Goal: Download file/media

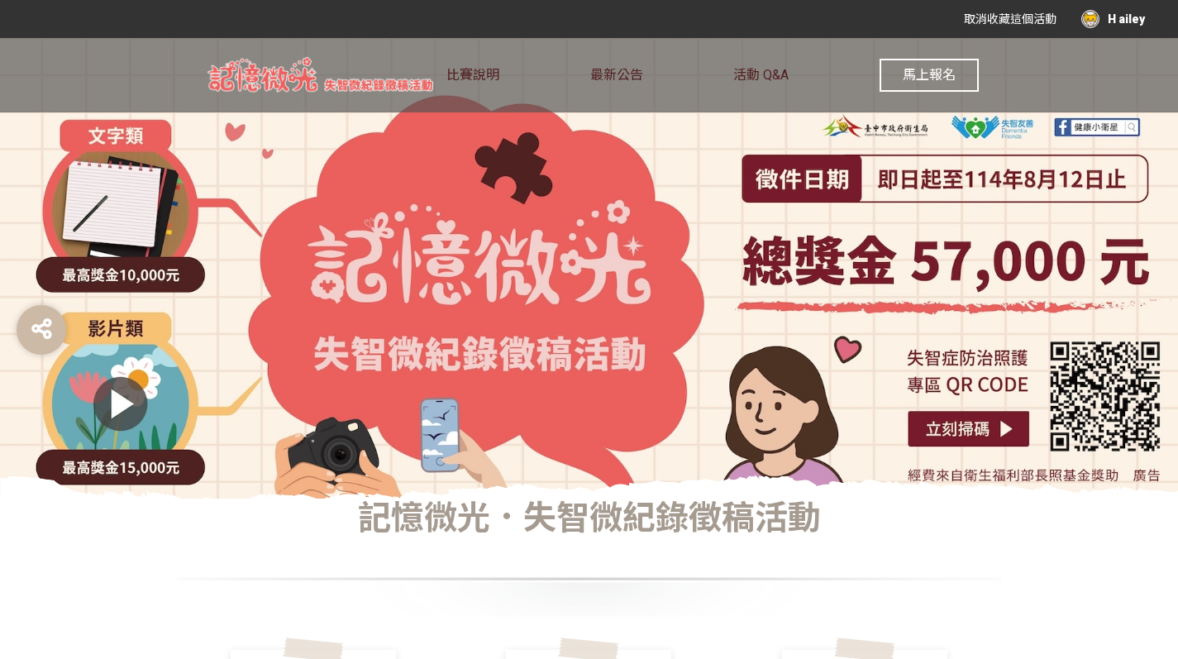
click at [900, 72] on button "馬上報名" at bounding box center [929, 75] width 99 height 33
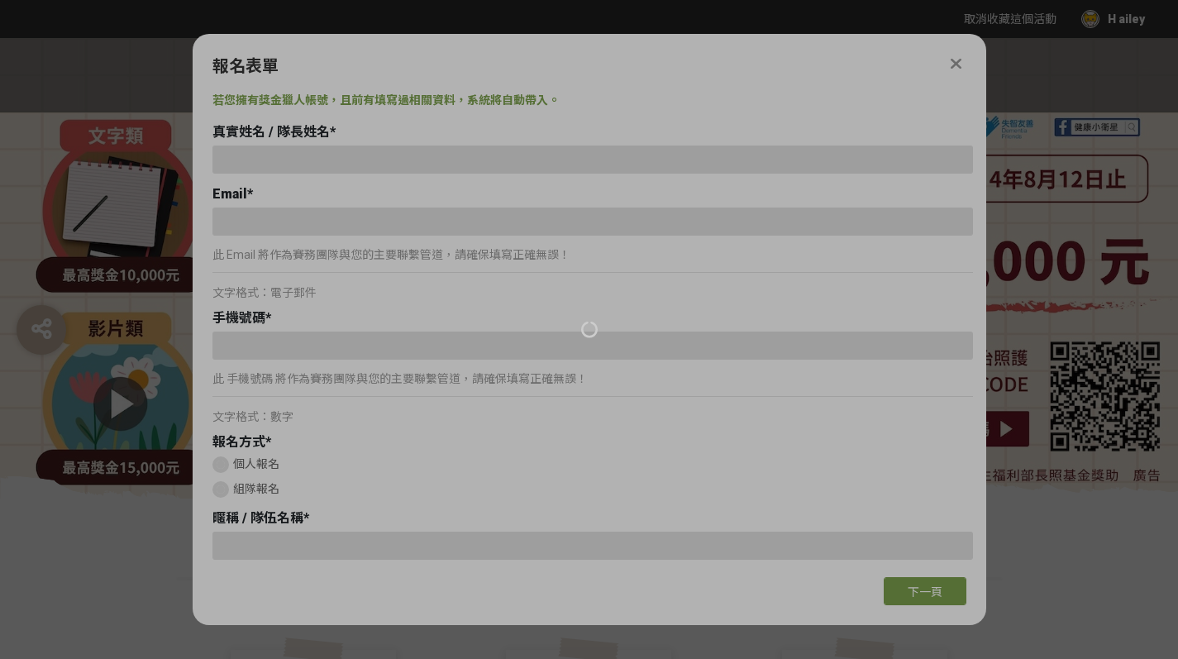
type input "[EMAIL_ADDRESS][DOMAIN_NAME]"
type input "H ailey"
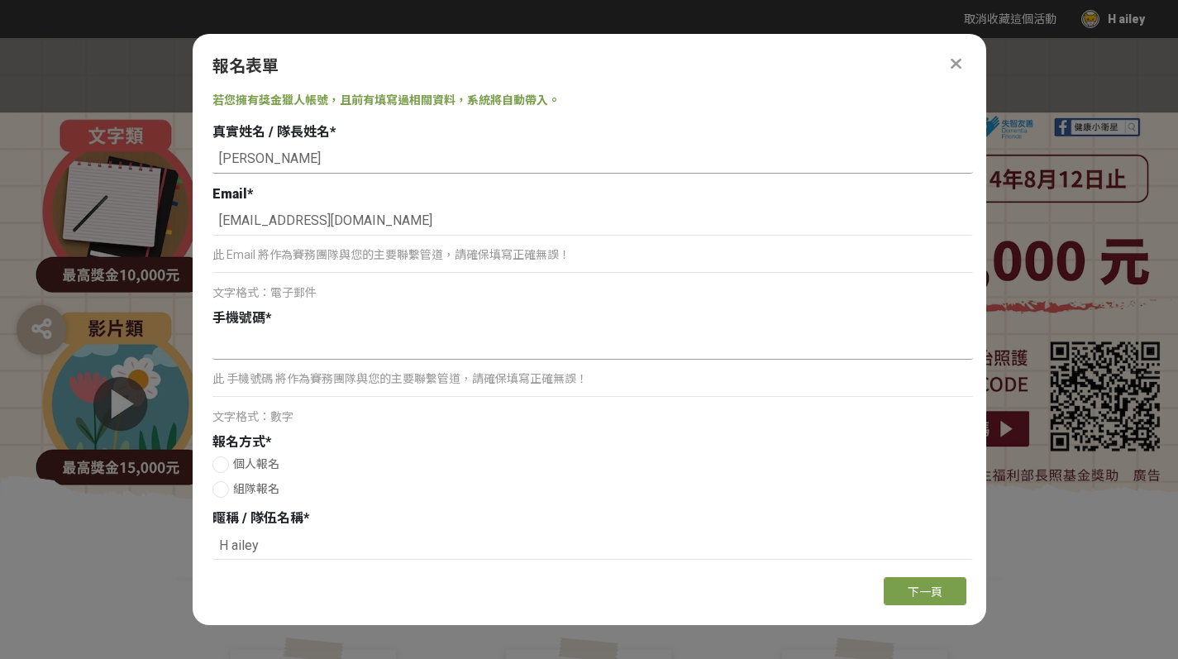
type input "[PERSON_NAME]"
type input "0908572878"
click at [254, 462] on span "個人報名" at bounding box center [256, 463] width 46 height 13
click at [224, 462] on input "個人報名" at bounding box center [218, 464] width 11 height 11
radio input "false"
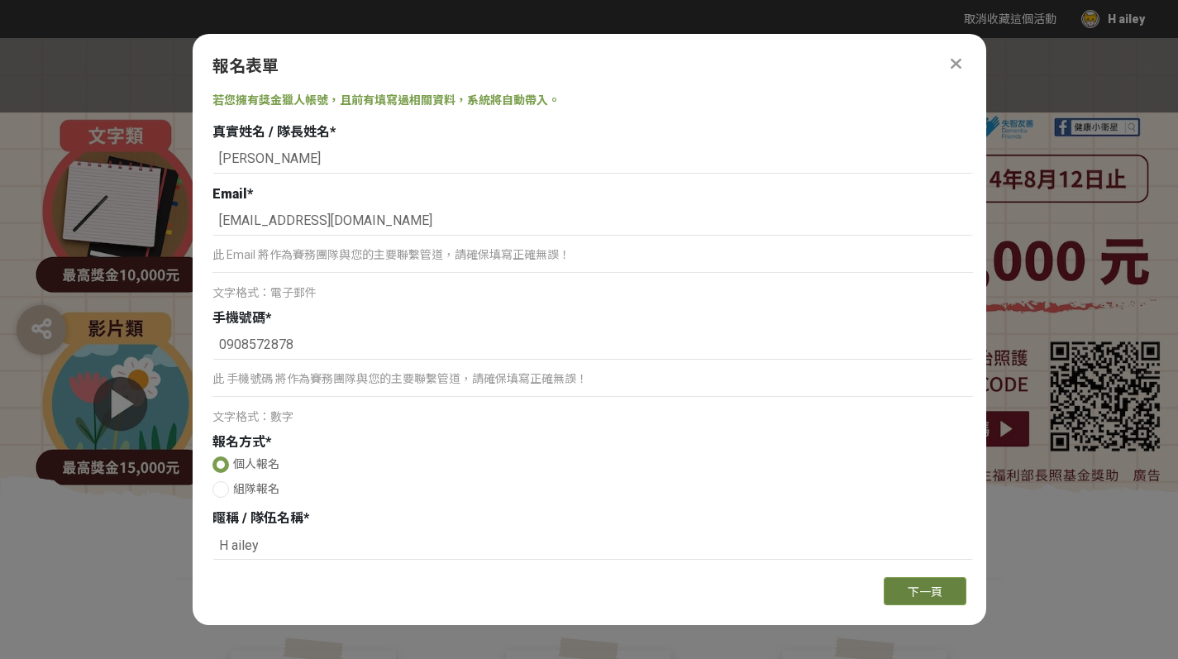
click at [898, 589] on button "下一頁" at bounding box center [925, 591] width 83 height 28
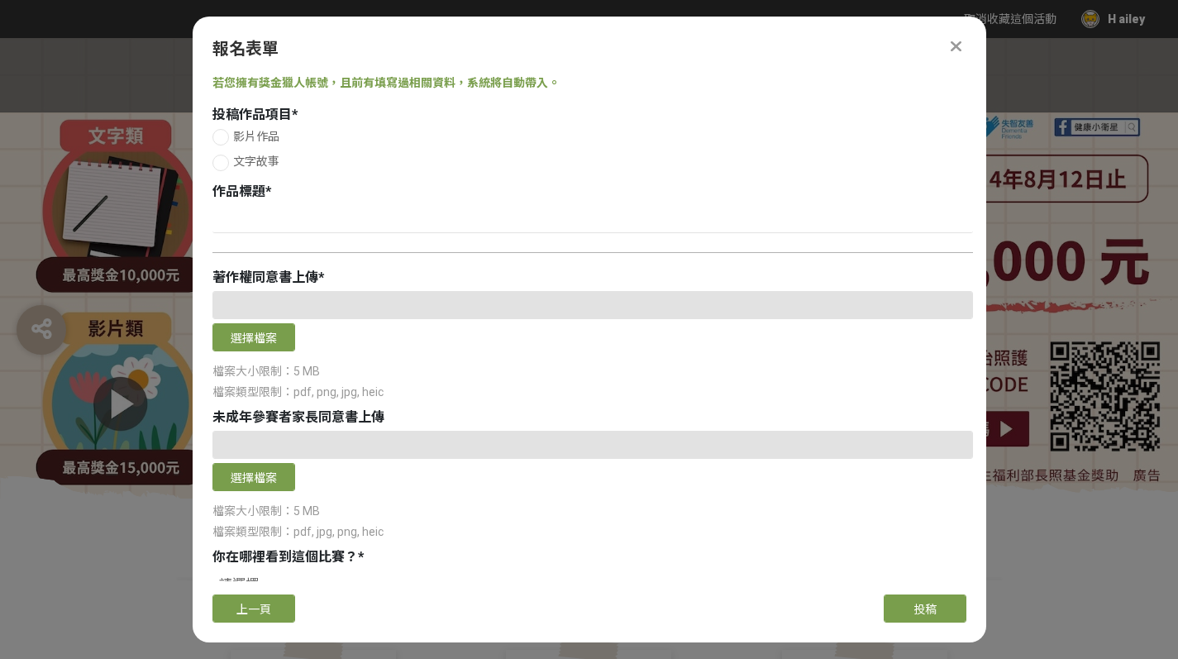
click at [231, 159] on label "文字故事" at bounding box center [592, 161] width 761 height 17
click at [224, 159] on input "文字故事" at bounding box center [218, 162] width 11 height 11
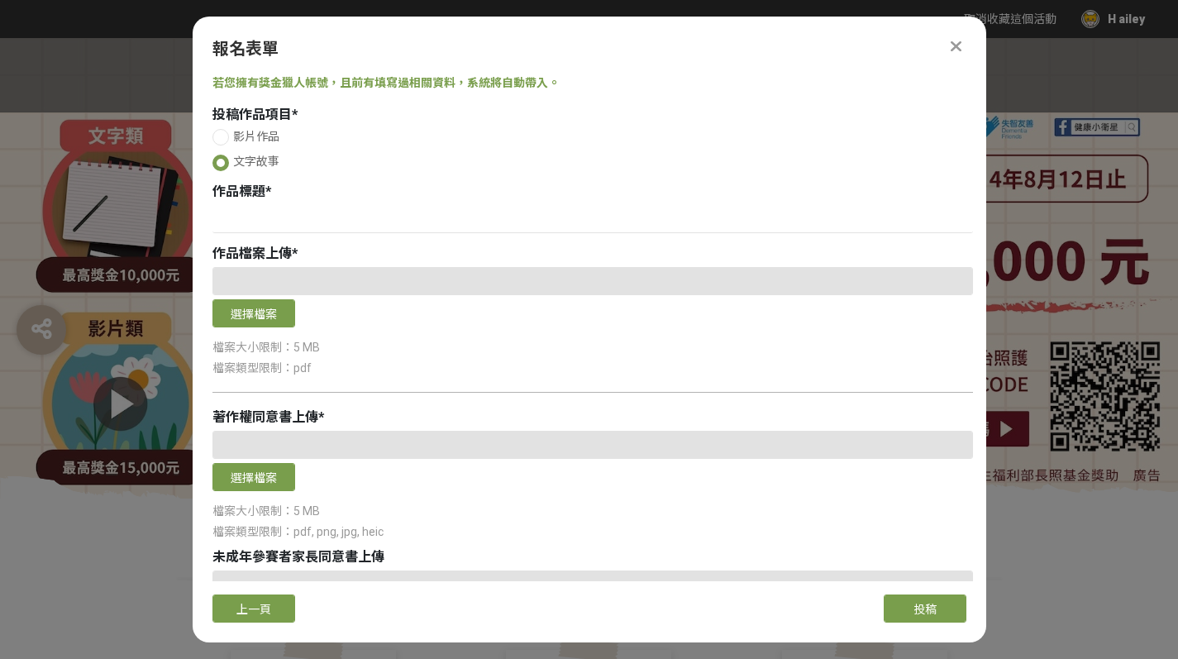
radio input "false"
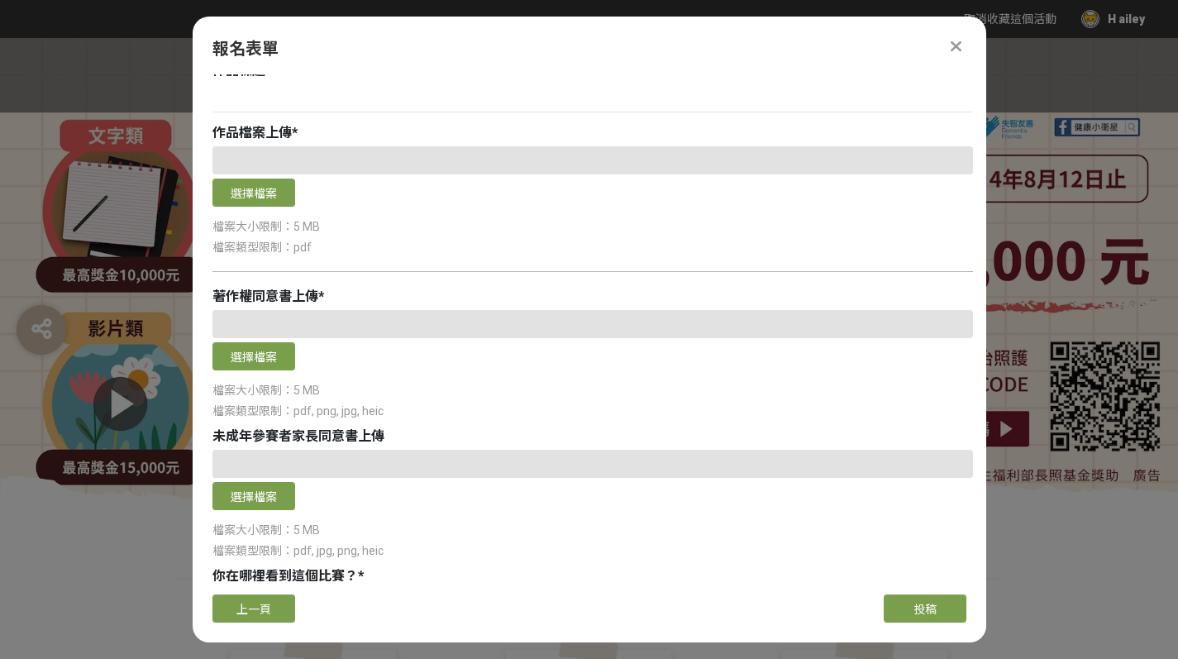
scroll to position [222, 0]
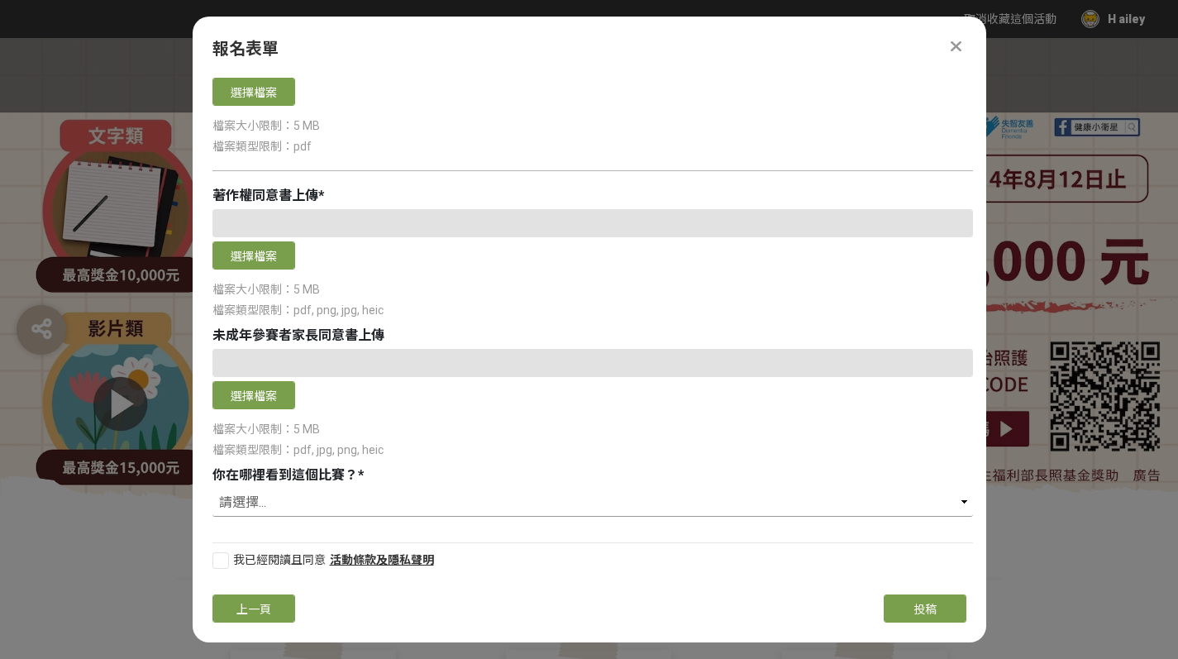
select select "獎金獵人網站"
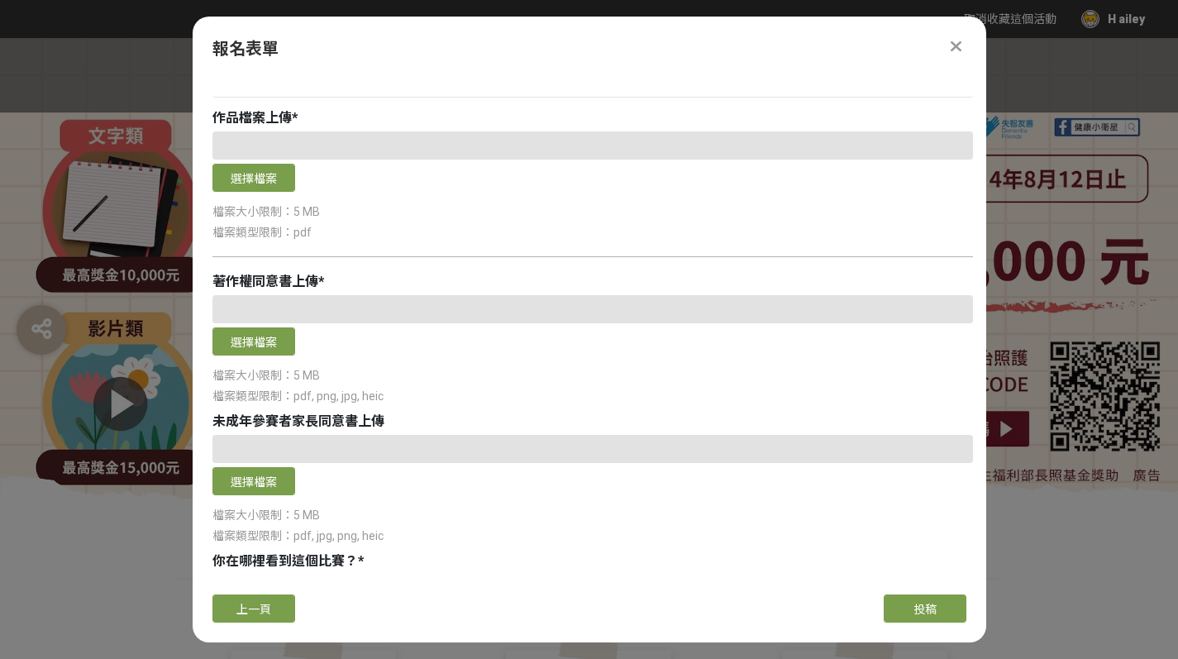
scroll to position [126, 0]
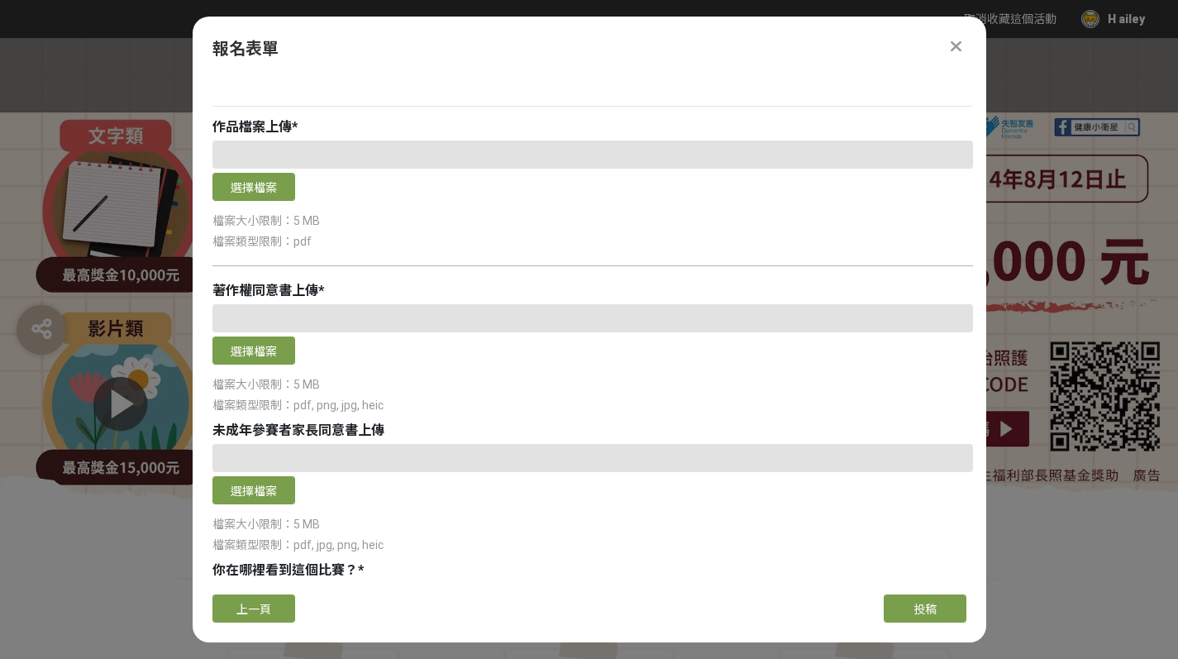
click at [299, 322] on div at bounding box center [592, 318] width 761 height 28
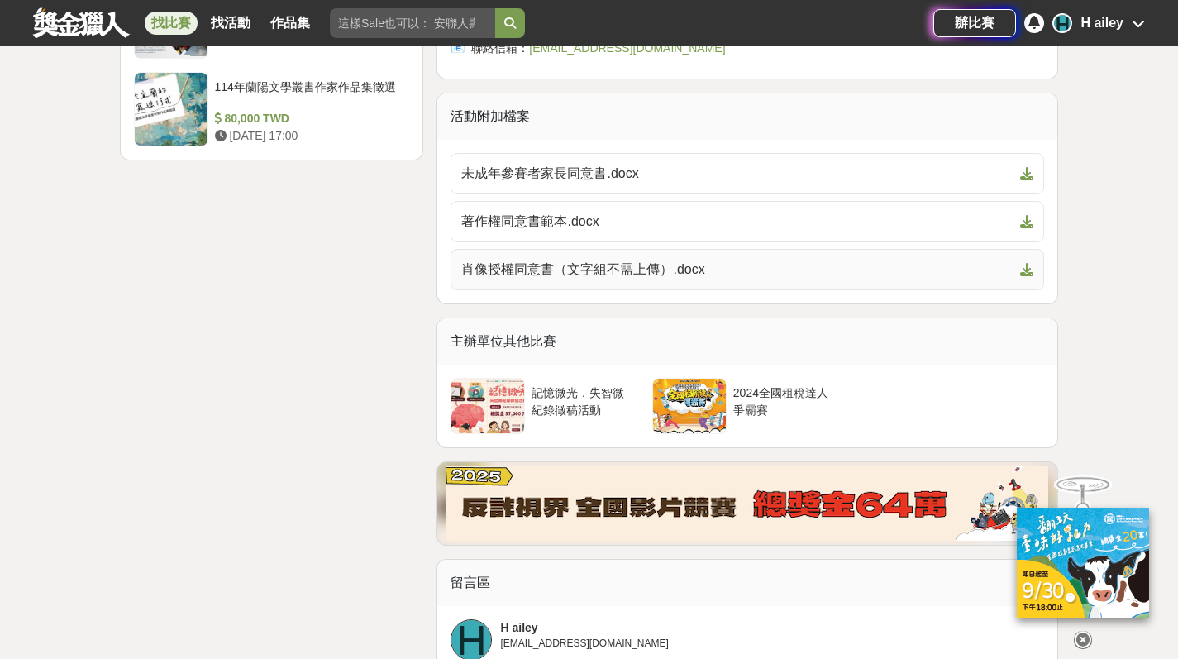
scroll to position [2948, 0]
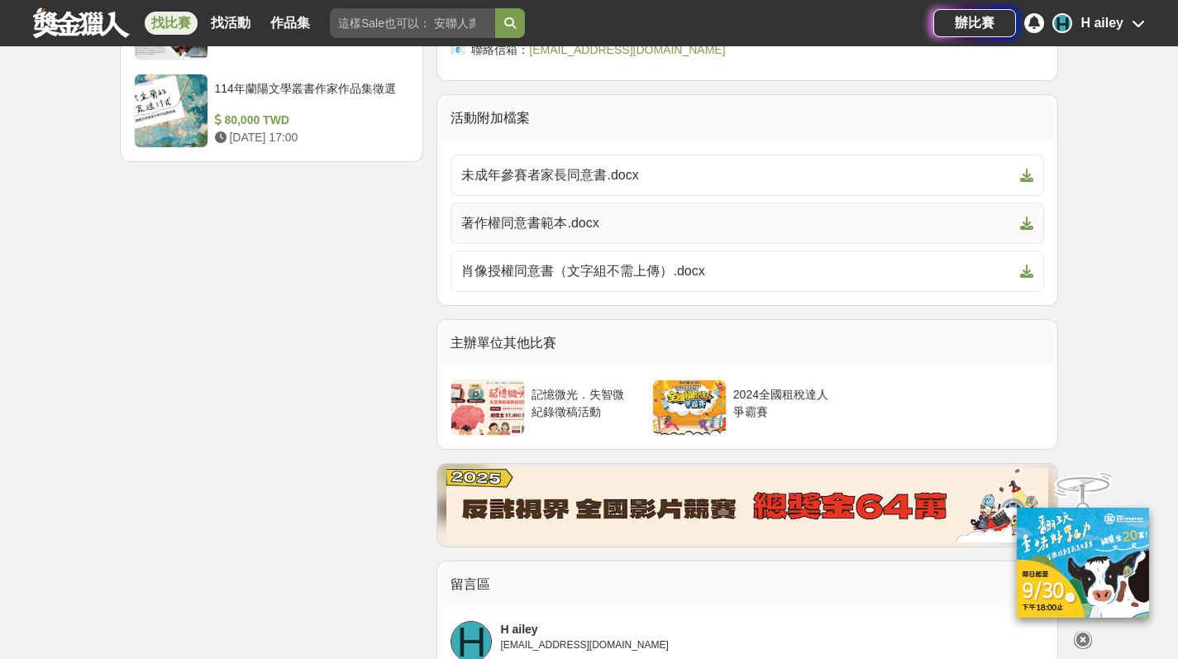
click at [619, 217] on span "著作權同意書範本.docx" at bounding box center [737, 223] width 552 height 20
